Goal: Browse casually

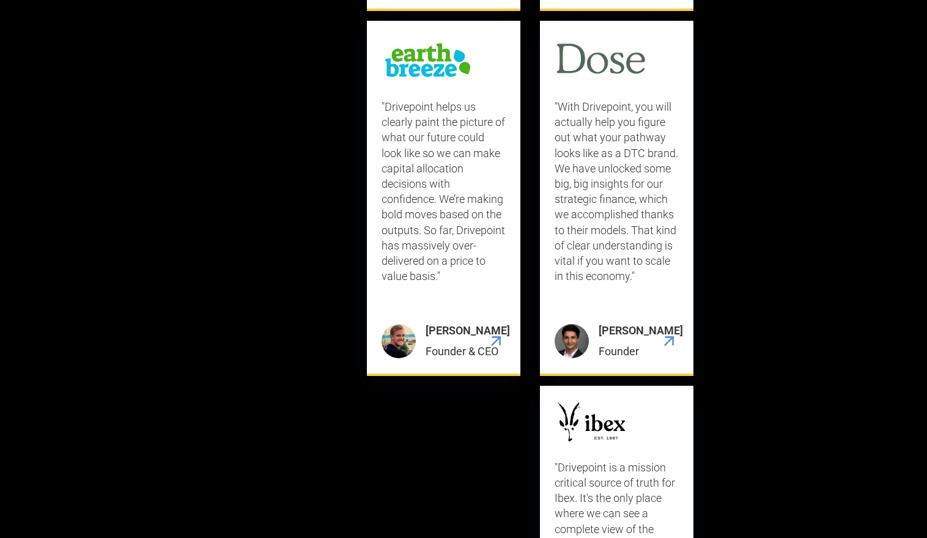
scroll to position [4433, 0]
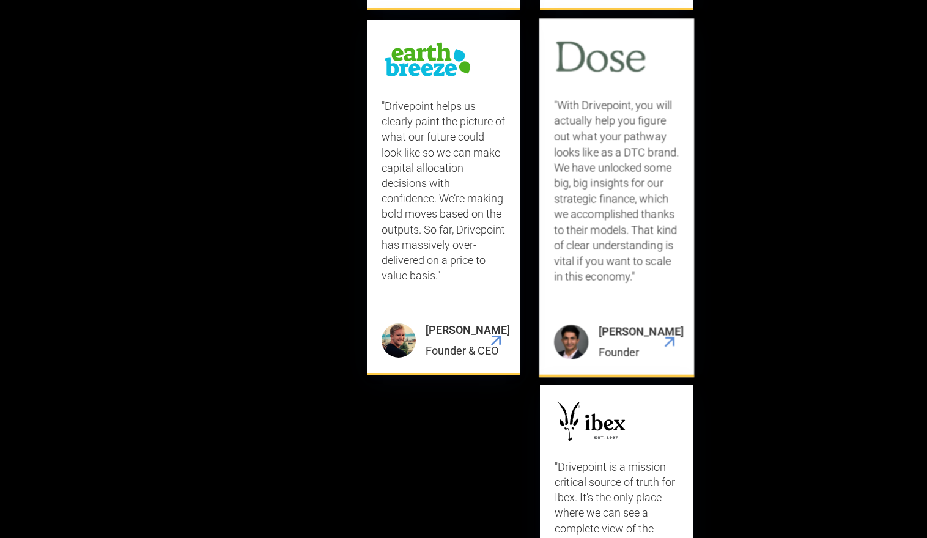
click at [591, 83] on img "7 / 9" at bounding box center [616, 58] width 124 height 50
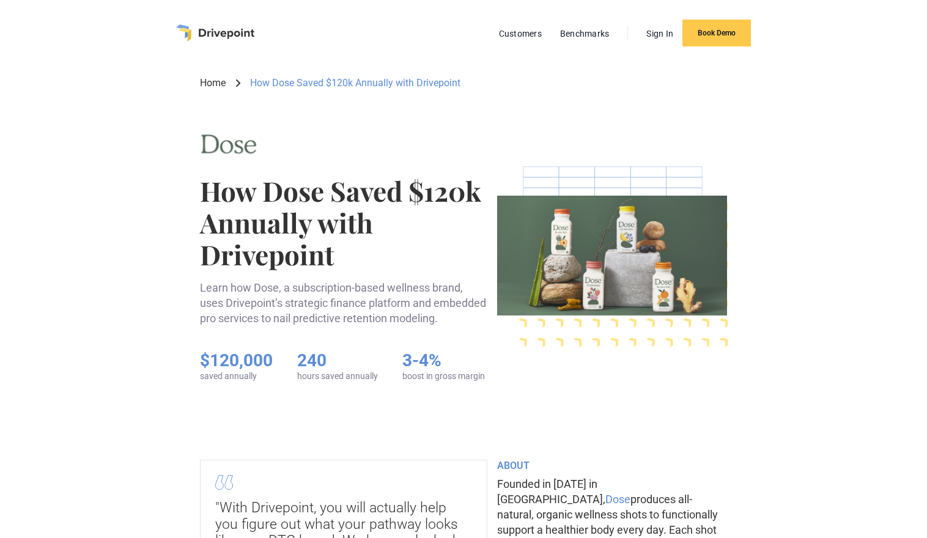
click at [212, 31] on img "home" at bounding box center [215, 32] width 78 height 17
